Goal: Check status

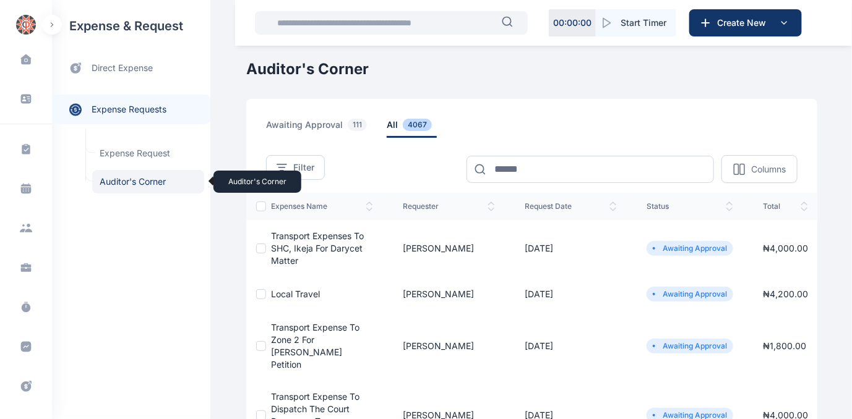
click at [122, 182] on span "Auditor's Corner Auditor's Corner" at bounding box center [148, 182] width 112 height 24
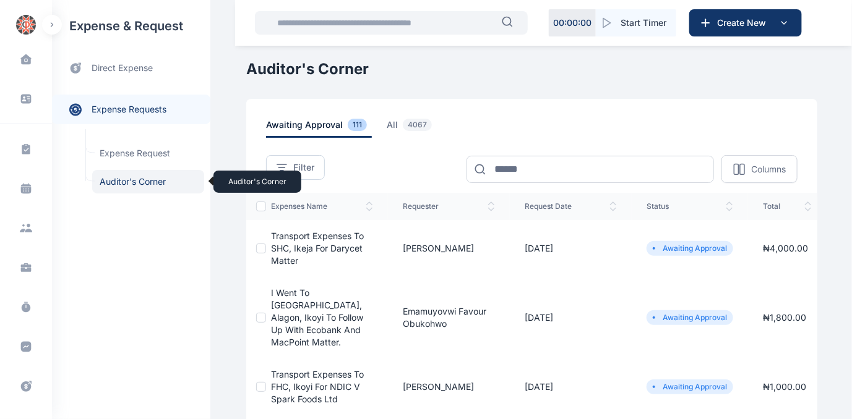
click at [115, 181] on span "Auditor's Corner Auditor's Corner" at bounding box center [148, 182] width 112 height 24
click at [120, 177] on span "Auditor's Corner Auditor's Corner" at bounding box center [148, 182] width 112 height 24
